Goal: Task Accomplishment & Management: Complete application form

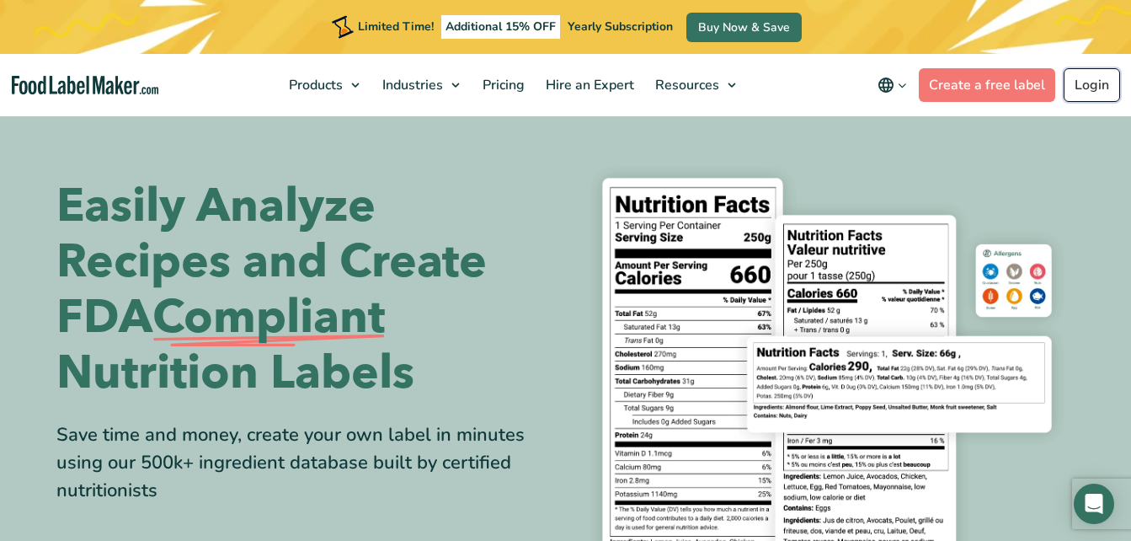
click at [1086, 90] on link "Login" at bounding box center [1092, 85] width 56 height 34
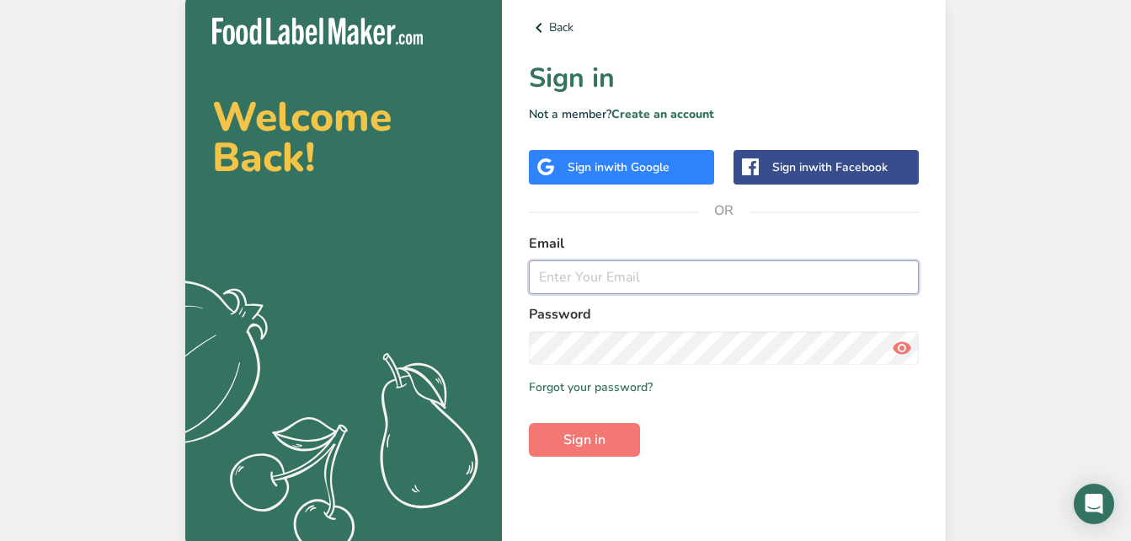
click at [557, 284] on input "email" at bounding box center [724, 277] width 390 height 34
type input "o"
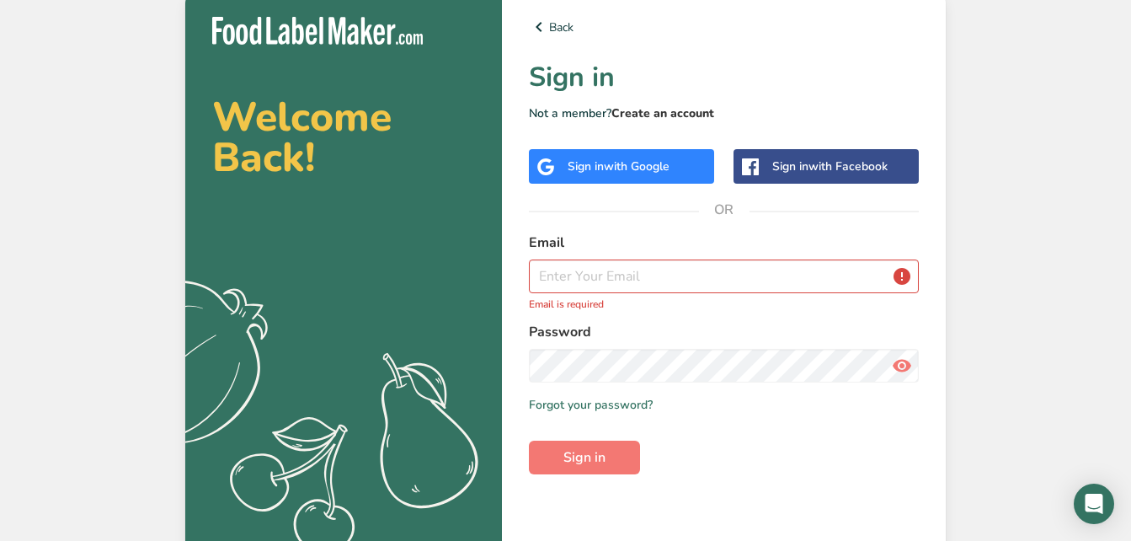
click at [664, 110] on link "Create an account" at bounding box center [662, 113] width 103 height 16
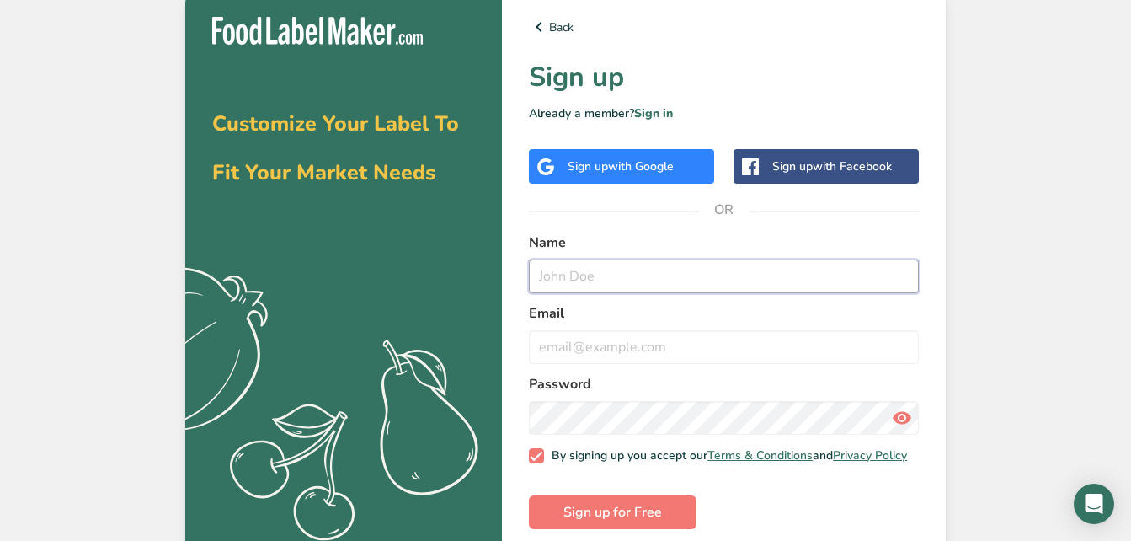
click at [602, 266] on input "text" at bounding box center [724, 276] width 390 height 34
type input "o"
type input "OnoKineTreats"
click at [580, 350] on input "email" at bounding box center [724, 347] width 390 height 34
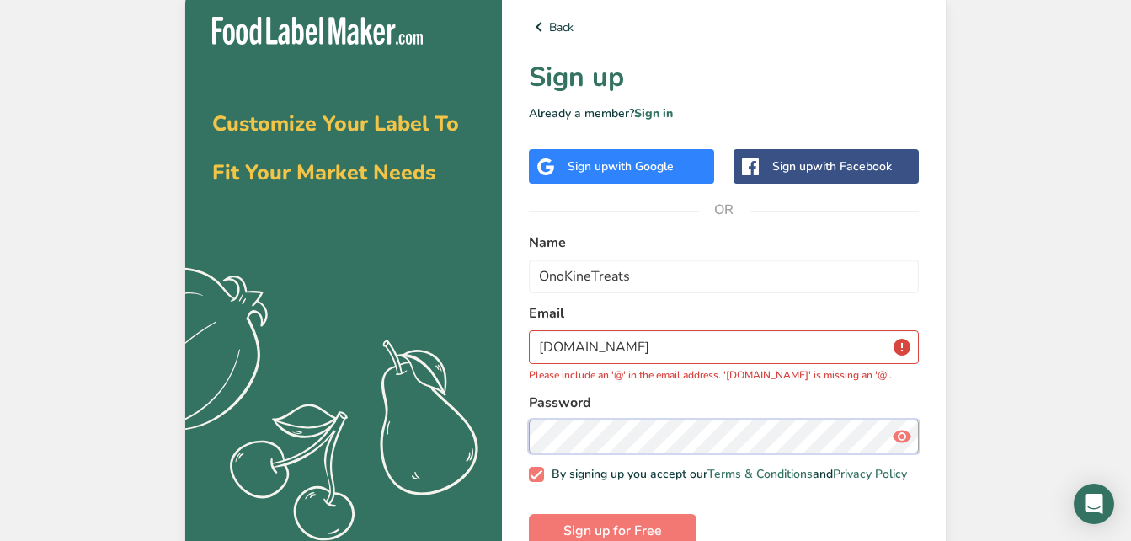
click at [609, 418] on div "Password" at bounding box center [724, 422] width 390 height 61
click at [723, 349] on input "onokinetreats.com" at bounding box center [724, 347] width 390 height 34
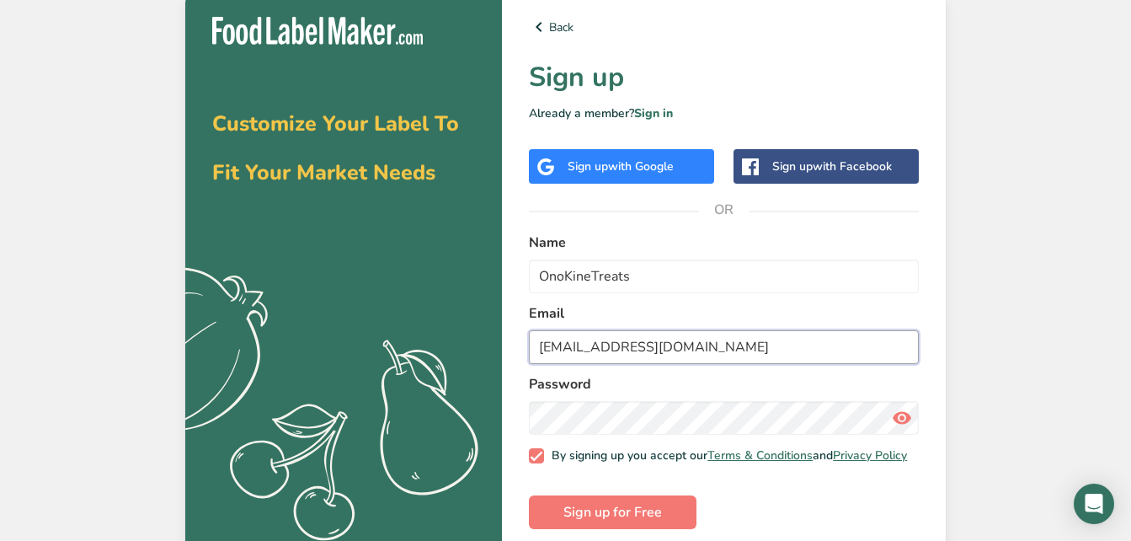
type input "onokinetreats@gmail.com"
